Goal: Check status: Check status

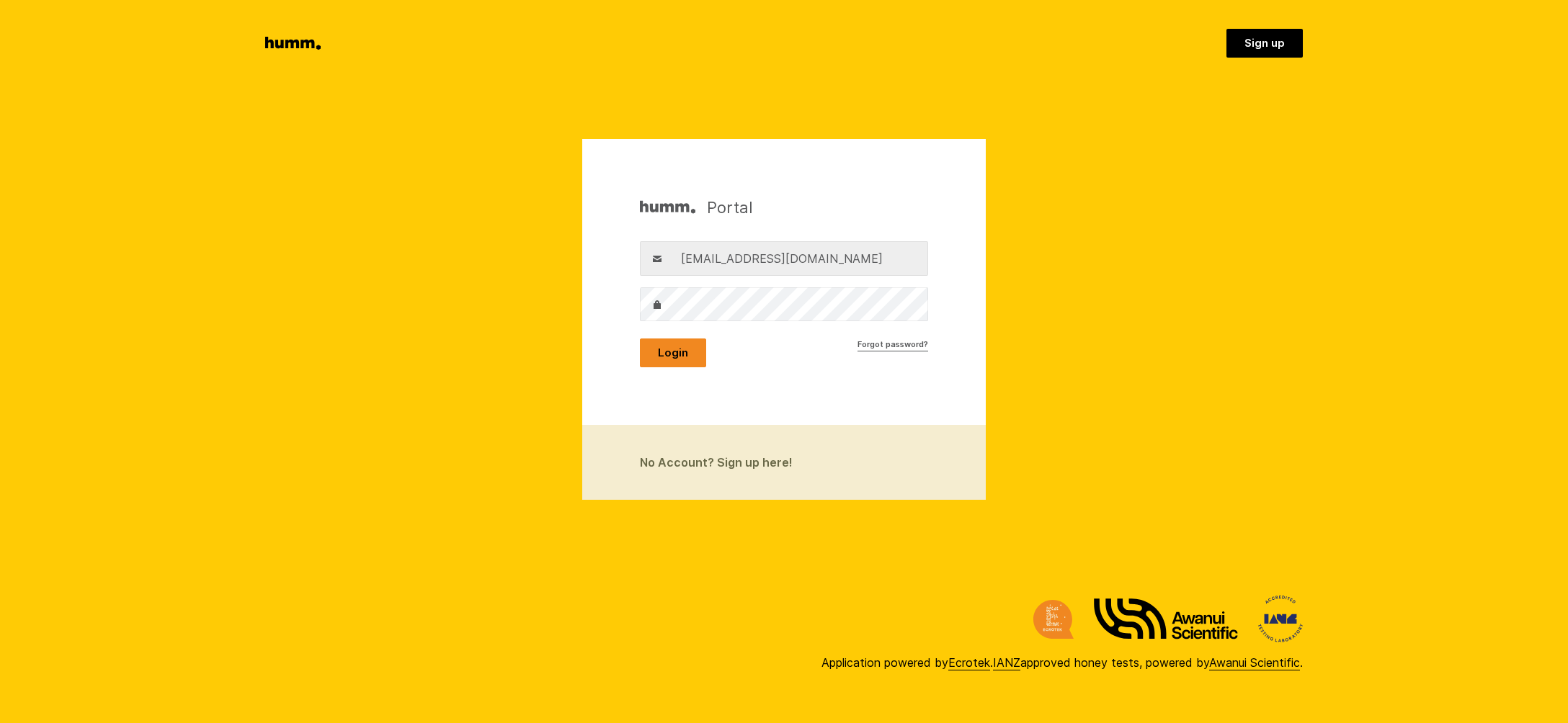
click at [676, 348] on button "Login" at bounding box center [672, 352] width 66 height 29
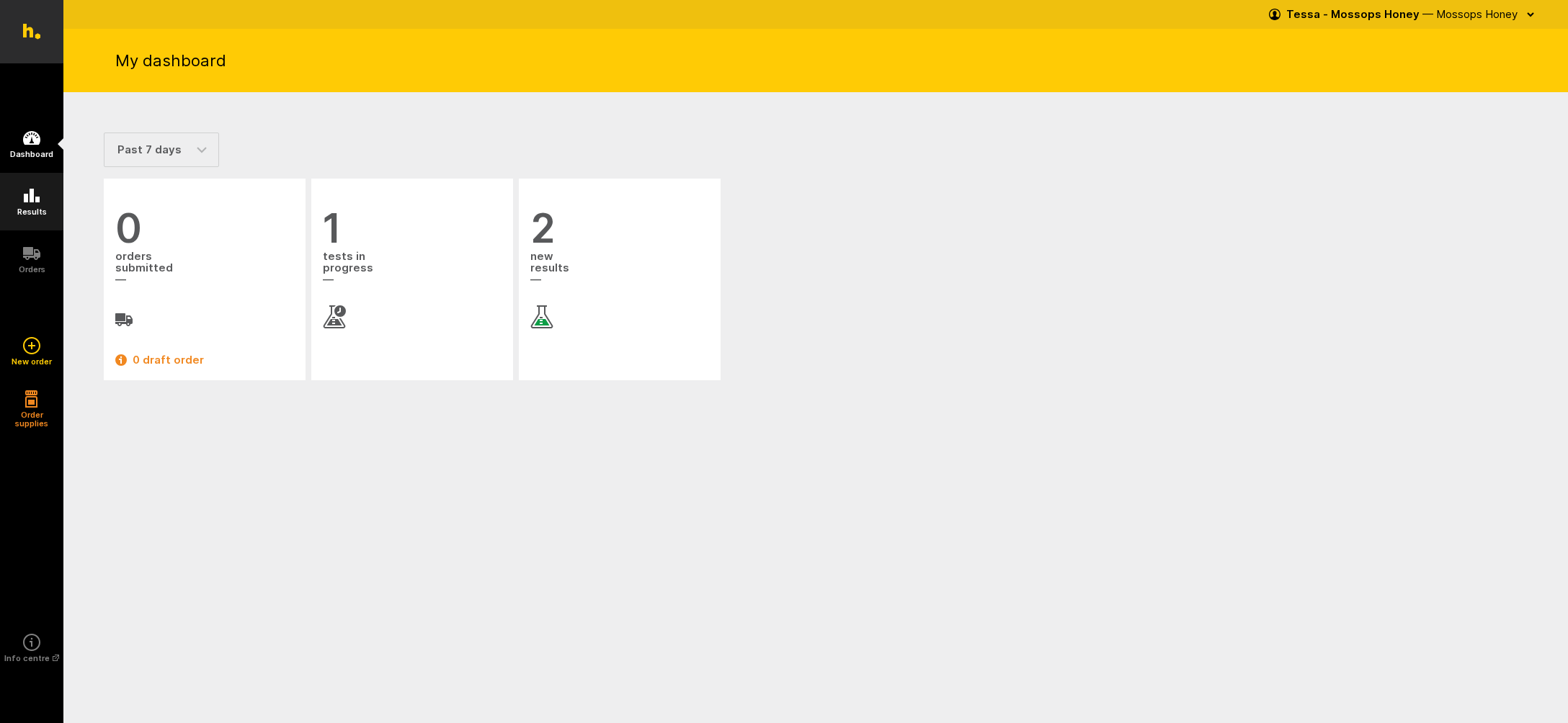
click at [36, 201] on icon at bounding box center [32, 195] width 16 height 14
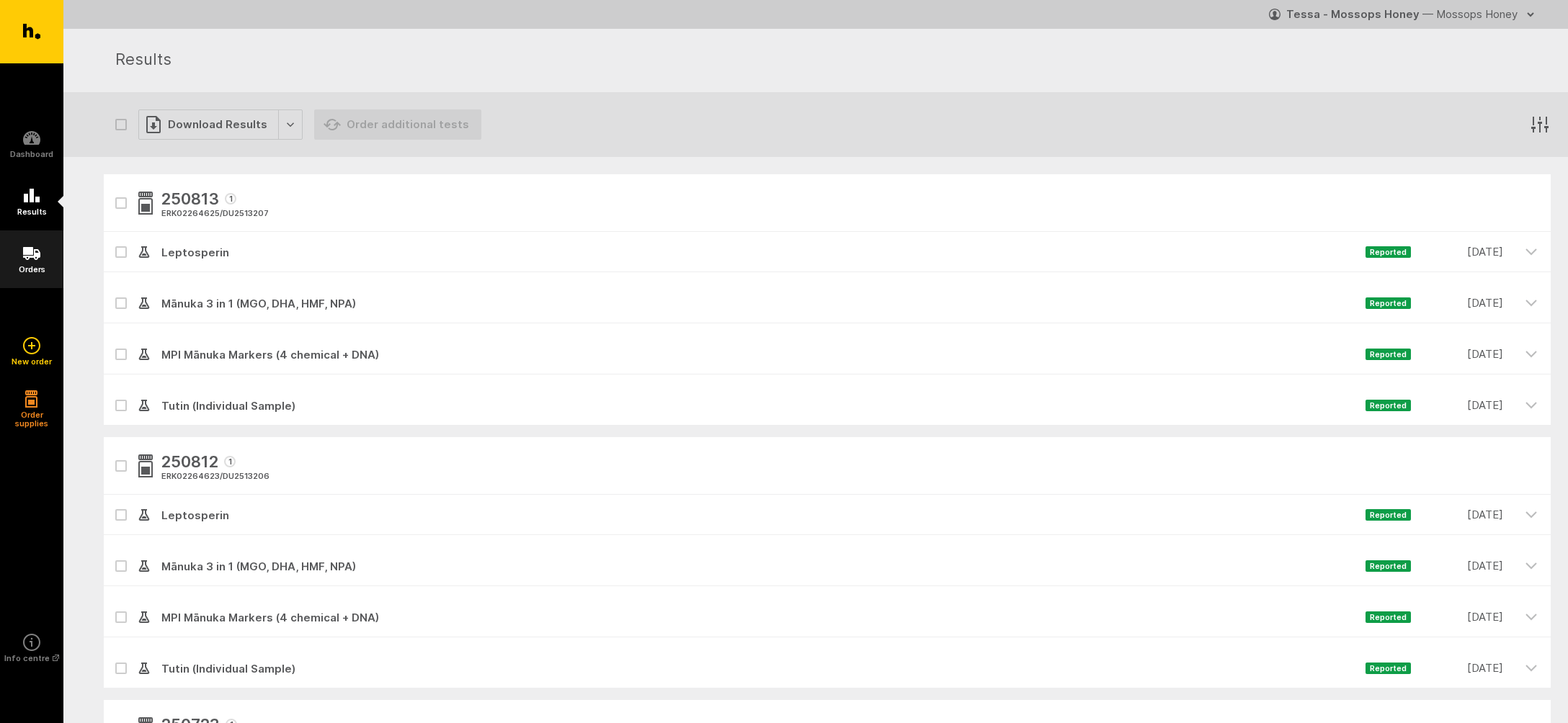
click at [33, 260] on icon at bounding box center [32, 254] width 18 height 18
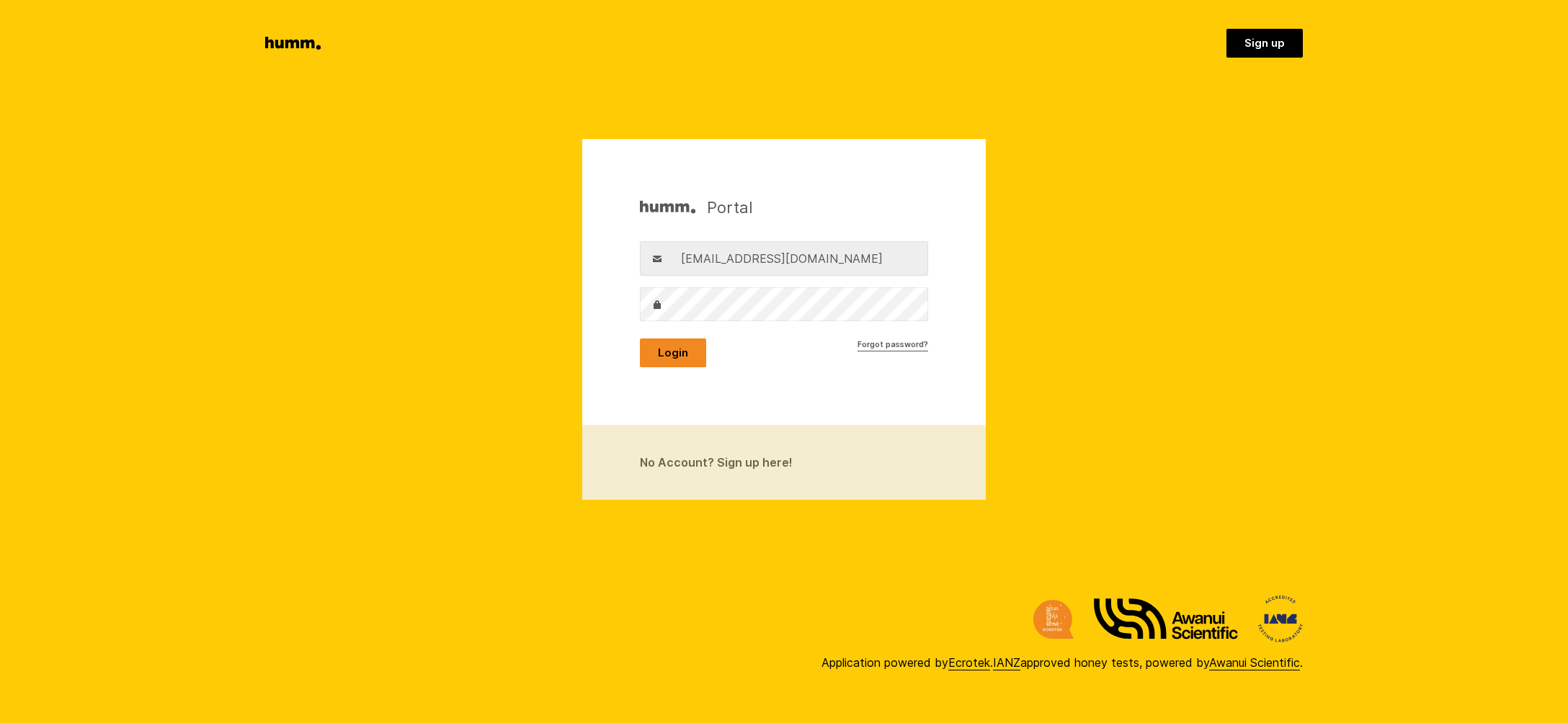
click at [671, 351] on button "Login" at bounding box center [672, 352] width 66 height 29
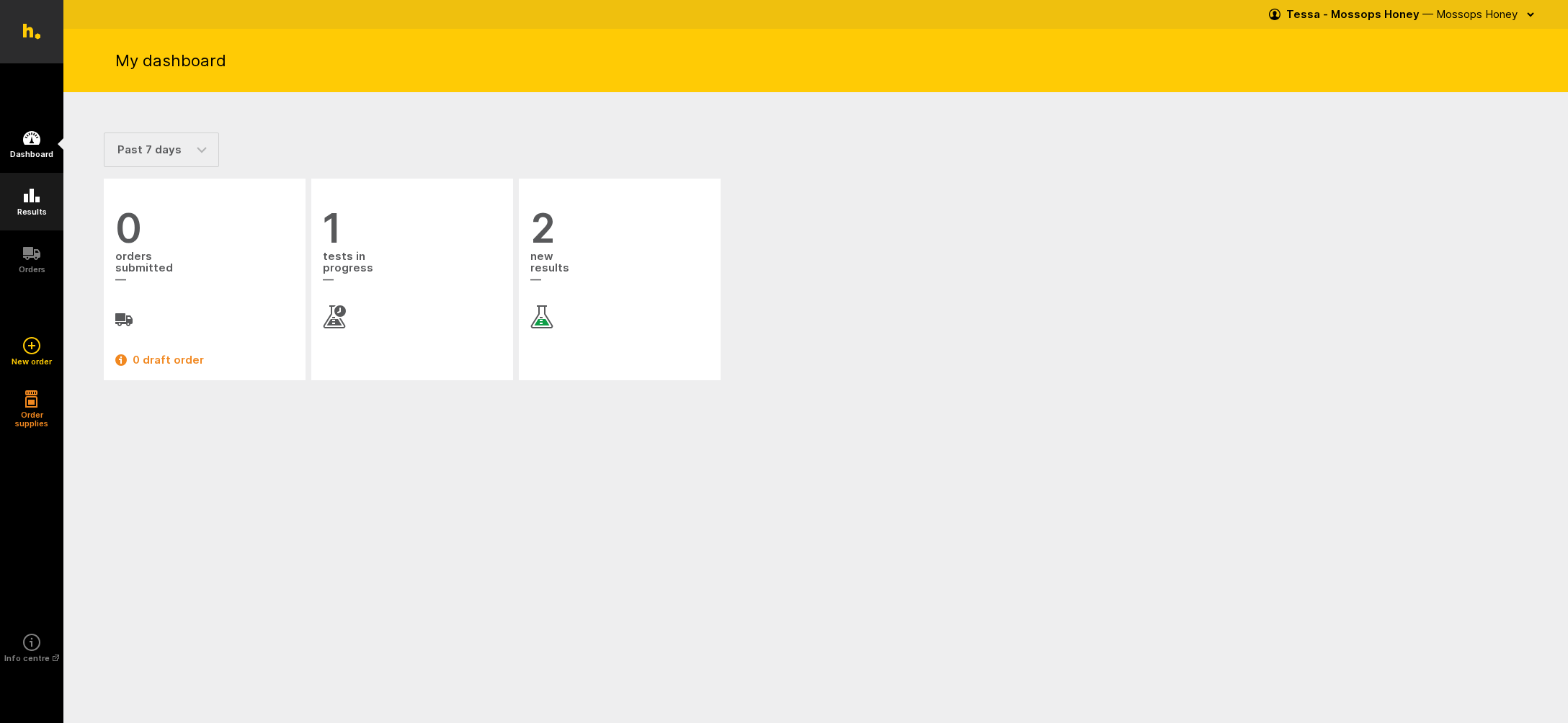
click at [32, 207] on h5 "Results" at bounding box center [33, 211] width 30 height 8
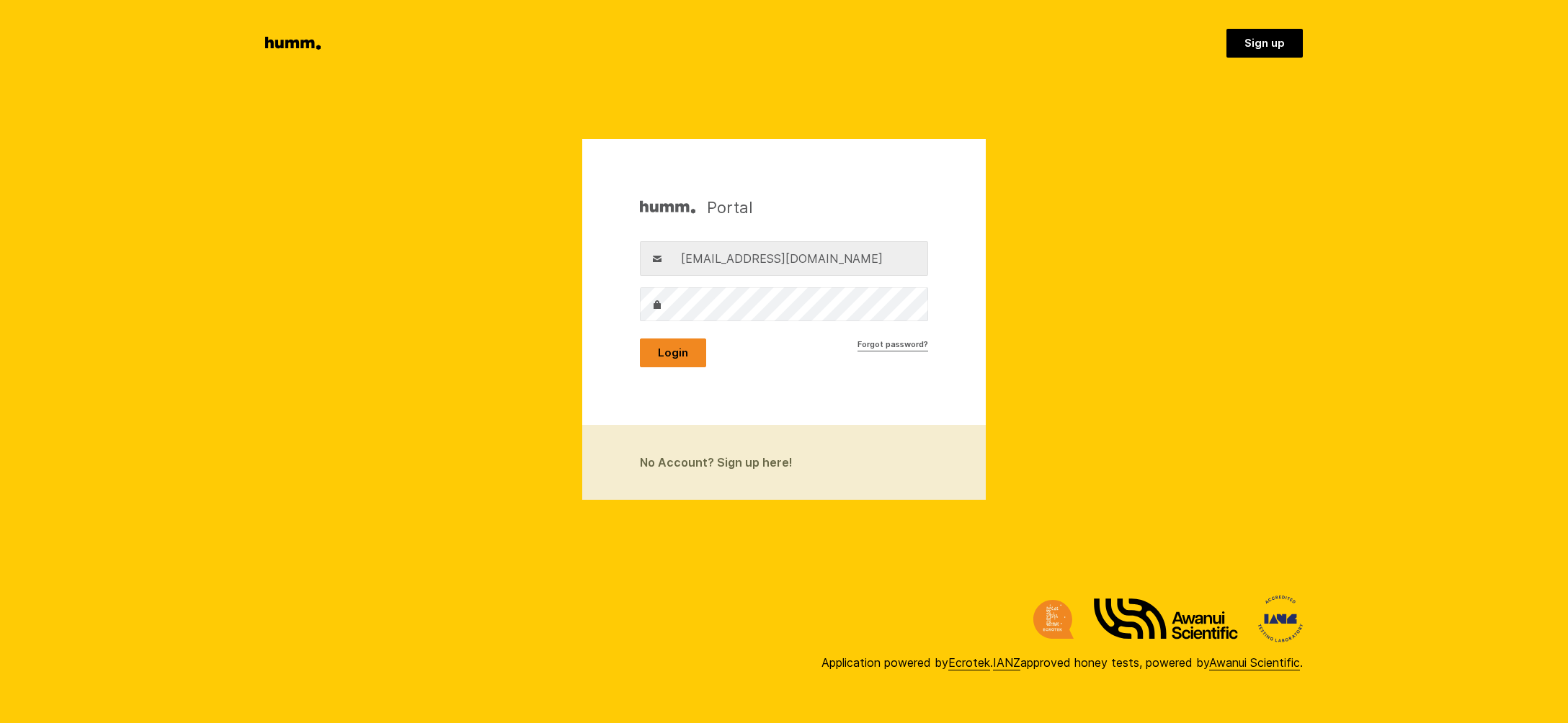
click at [677, 349] on button "Login" at bounding box center [672, 352] width 66 height 29
